Goal: Transaction & Acquisition: Purchase product/service

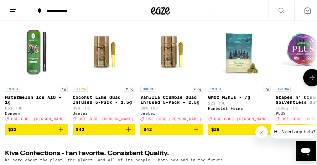
click at [310, 81] on icon at bounding box center [312, 77] width 8 height 8
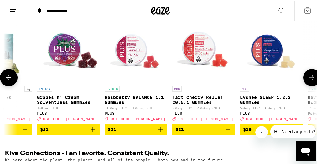
click at [310, 81] on icon at bounding box center [312, 77] width 8 height 8
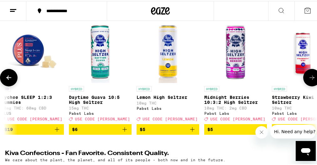
click at [310, 81] on icon at bounding box center [312, 77] width 8 height 8
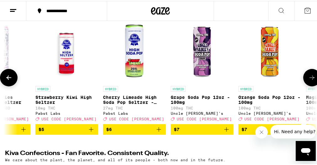
click at [310, 81] on icon at bounding box center [312, 77] width 8 height 8
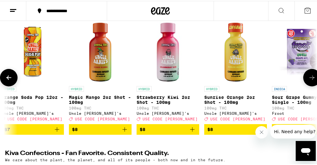
click at [310, 81] on icon at bounding box center [312, 77] width 8 height 8
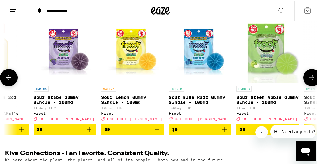
click at [310, 81] on icon at bounding box center [312, 77] width 8 height 8
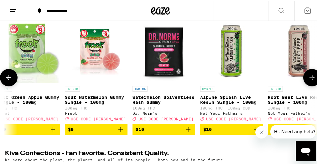
click at [310, 81] on icon at bounding box center [312, 77] width 8 height 8
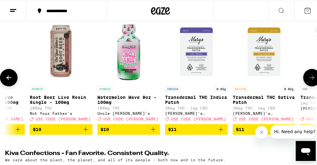
click at [310, 81] on icon at bounding box center [312, 77] width 8 height 8
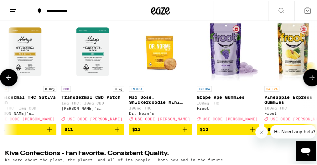
click at [310, 81] on icon at bounding box center [312, 77] width 8 height 8
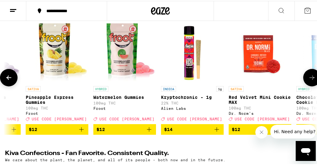
click at [310, 81] on icon at bounding box center [312, 77] width 8 height 8
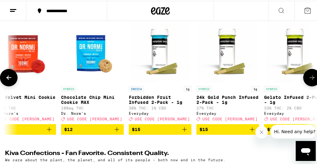
click at [310, 81] on icon at bounding box center [312, 77] width 8 height 8
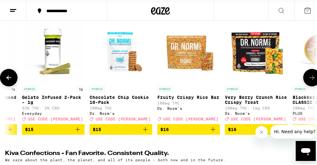
click at [310, 81] on icon at bounding box center [312, 77] width 8 height 8
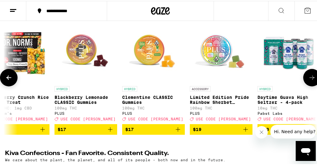
click at [310, 81] on icon at bounding box center [312, 77] width 8 height 8
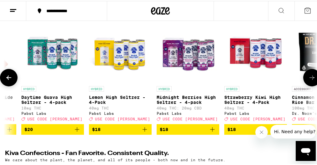
click at [310, 81] on icon at bounding box center [312, 77] width 8 height 8
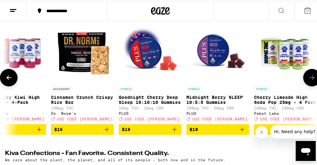
click at [310, 81] on icon at bounding box center [312, 77] width 8 height 8
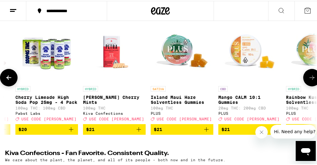
click at [310, 81] on icon at bounding box center [312, 77] width 8 height 8
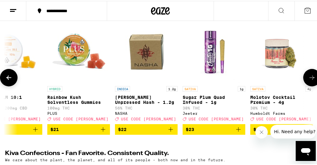
click at [310, 81] on icon at bounding box center [312, 77] width 8 height 8
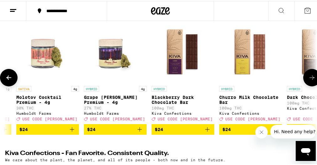
scroll to position [0, 4047]
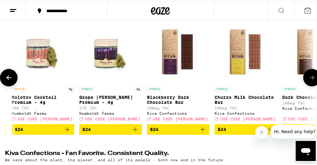
click at [9, 84] on button at bounding box center [9, 77] width 18 height 18
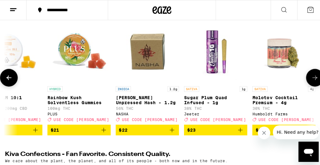
scroll to position [0, 3808]
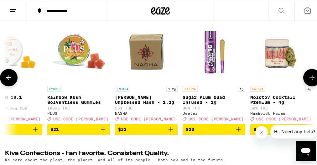
click at [138, 103] on p "[PERSON_NAME] Unpressed Hash - 1.2g" at bounding box center [146, 99] width 63 height 10
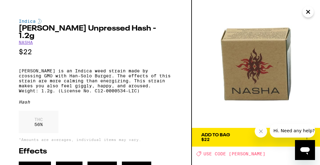
click at [223, 135] on div "Add To Bag" at bounding box center [215, 135] width 29 height 4
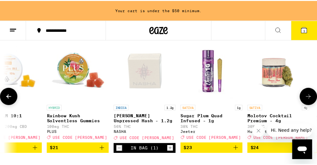
scroll to position [106, 0]
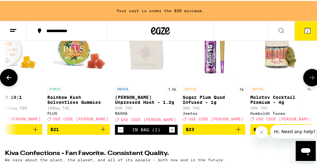
click at [309, 81] on icon at bounding box center [312, 77] width 8 height 8
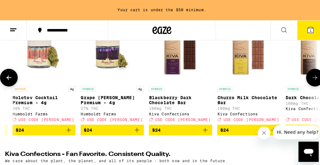
scroll to position [0, 4047]
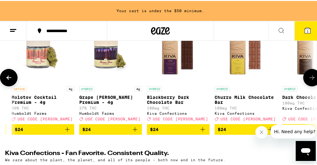
click at [47, 133] on span "$24" at bounding box center [43, 129] width 56 height 8
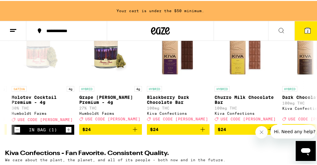
click at [305, 33] on icon at bounding box center [307, 30] width 8 height 8
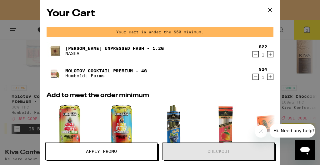
click at [268, 79] on icon "Increment" at bounding box center [271, 77] width 6 height 8
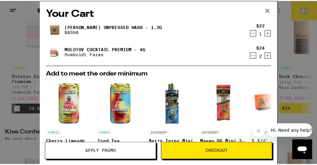
scroll to position [86, 0]
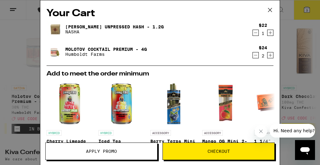
click at [109, 152] on span "Apply Promo" at bounding box center [101, 151] width 31 height 4
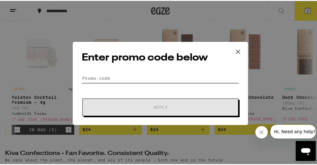
click at [156, 79] on input "Promo Code" at bounding box center [160, 77] width 157 height 9
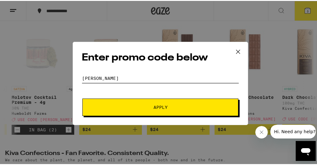
type input "litty"
click at [146, 107] on span "Apply" at bounding box center [160, 106] width 113 height 4
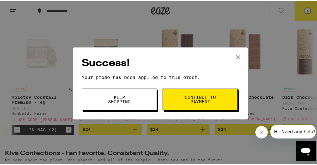
click at [190, 95] on span "Continue to payment" at bounding box center [200, 98] width 32 height 9
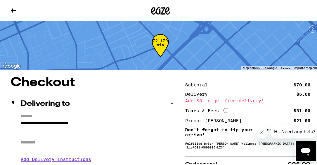
click at [260, 133] on icon "Close message from company" at bounding box center [261, 132] width 3 height 3
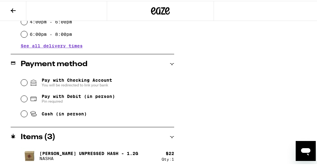
scroll to position [234, 0]
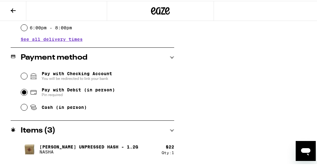
click at [25, 93] on input "Pay with Debit (in person) Pin required" at bounding box center [24, 92] width 6 height 6
radio input "true"
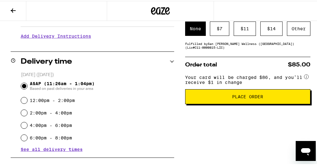
scroll to position [124, 0]
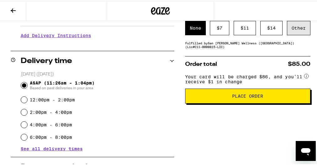
click at [297, 30] on div "Other" at bounding box center [297, 27] width 23 height 14
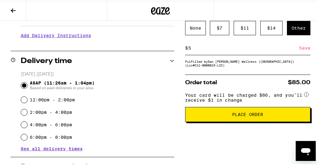
type input "5"
click at [302, 49] on div "Save" at bounding box center [304, 47] width 11 height 14
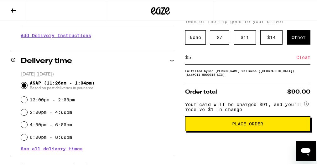
click at [255, 125] on span "Place Order" at bounding box center [247, 123] width 31 height 4
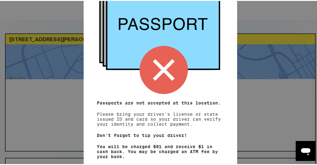
scroll to position [103, 0]
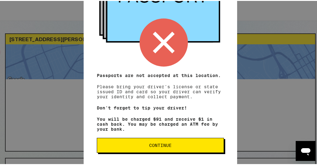
click at [176, 139] on button "Continue" at bounding box center [160, 144] width 127 height 15
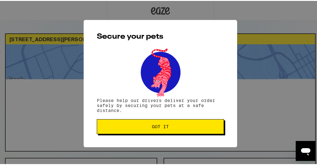
click at [187, 126] on span "Got it" at bounding box center [160, 126] width 116 height 4
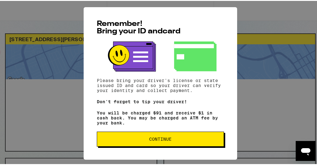
click at [173, 141] on span "Continue" at bounding box center [160, 138] width 116 height 4
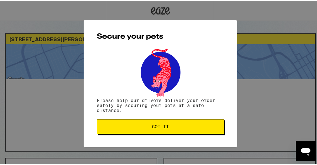
click at [166, 120] on button "Got it" at bounding box center [160, 126] width 127 height 15
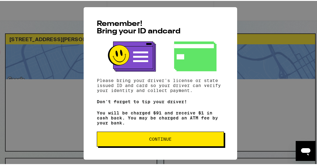
click at [165, 141] on span "Continue" at bounding box center [160, 138] width 23 height 4
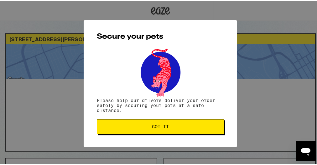
click at [162, 130] on button "Got it" at bounding box center [160, 126] width 127 height 15
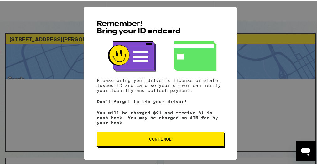
click at [180, 140] on span "Continue" at bounding box center [160, 138] width 116 height 4
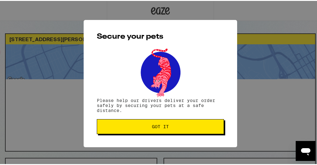
click at [172, 128] on span "Got it" at bounding box center [160, 126] width 116 height 4
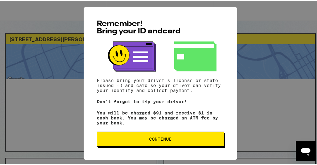
click at [172, 141] on span "Continue" at bounding box center [160, 138] width 116 height 4
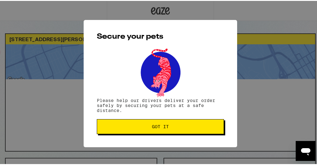
click at [171, 133] on button "Got it" at bounding box center [160, 126] width 127 height 15
